Goal: Task Accomplishment & Management: Manage account settings

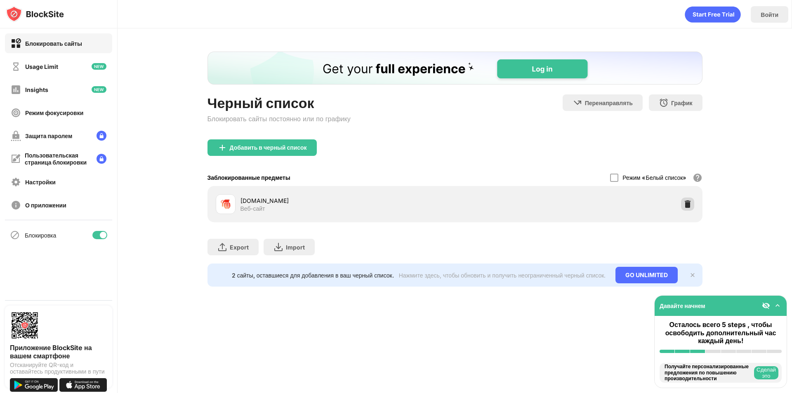
click at [684, 204] on img at bounding box center [687, 204] width 8 height 8
